Goal: Information Seeking & Learning: Learn about a topic

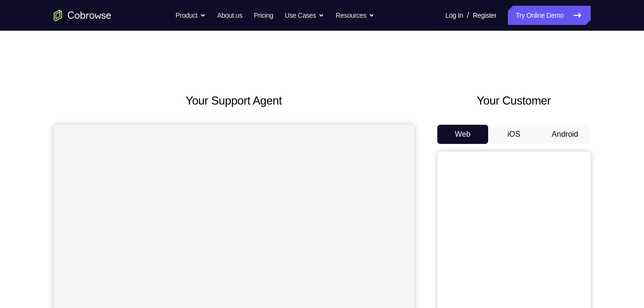
click at [582, 140] on button "Android" at bounding box center [565, 134] width 51 height 19
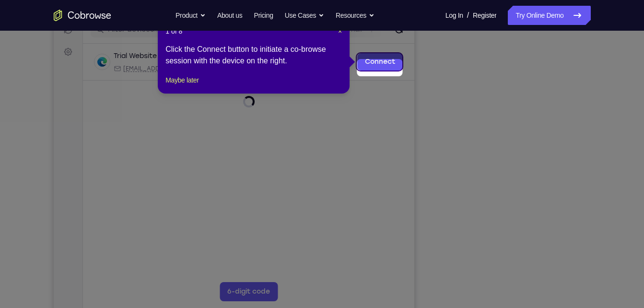
scroll to position [123, 0]
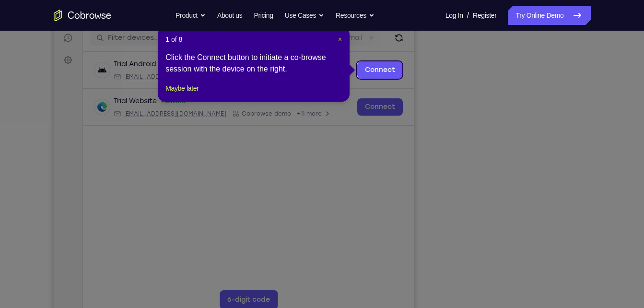
click at [341, 39] on span "×" at bounding box center [340, 39] width 4 height 8
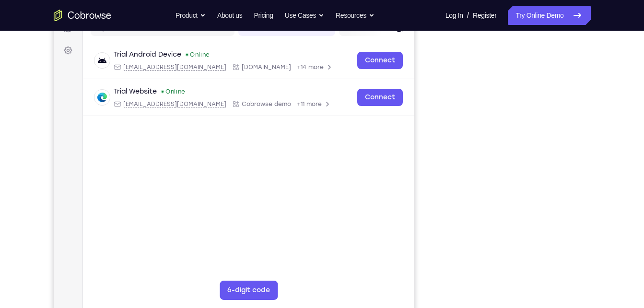
scroll to position [133, 0]
click at [404, 33] on button "Refresh" at bounding box center [398, 27] width 15 height 15
